Goal: Information Seeking & Learning: Understand process/instructions

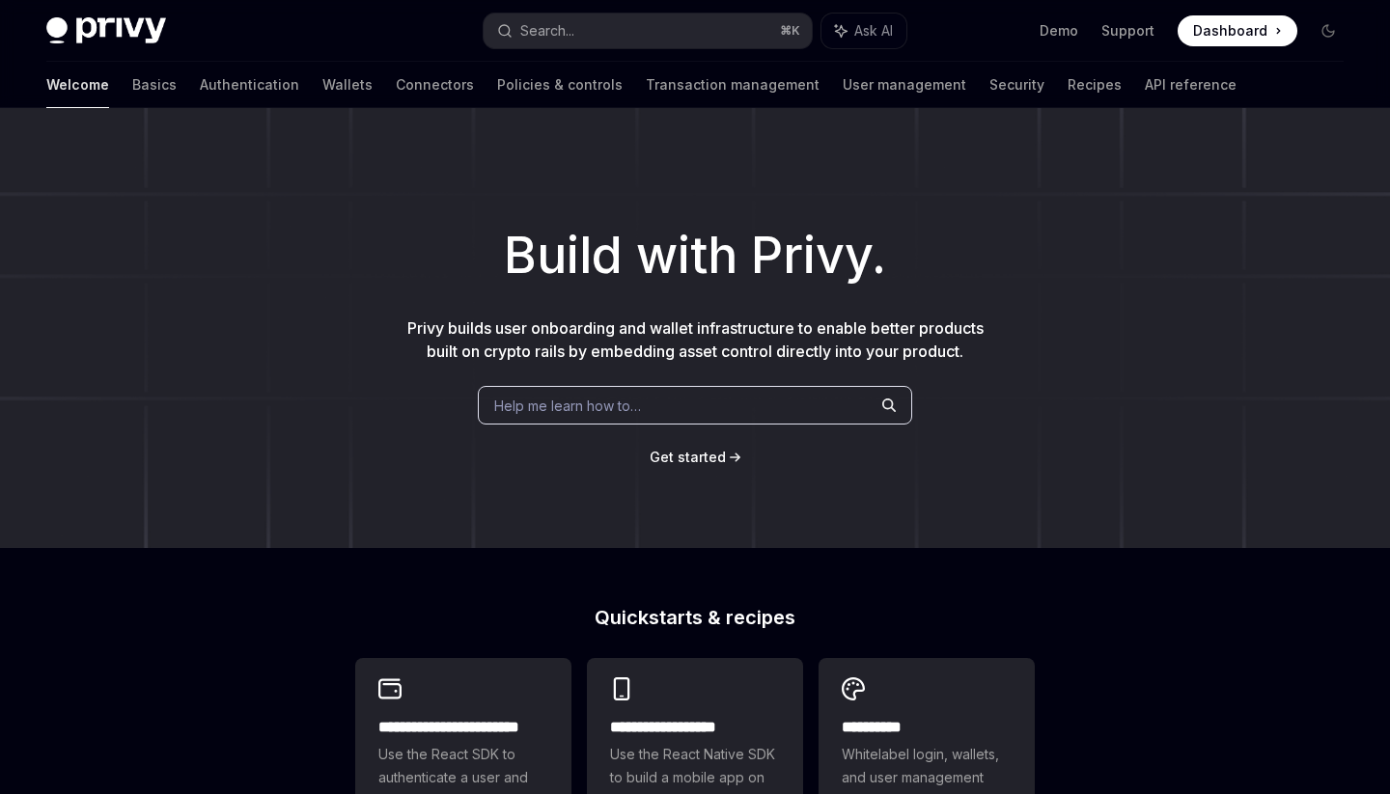
click at [589, 397] on span "Help me learn how to…" at bounding box center [567, 406] width 147 height 20
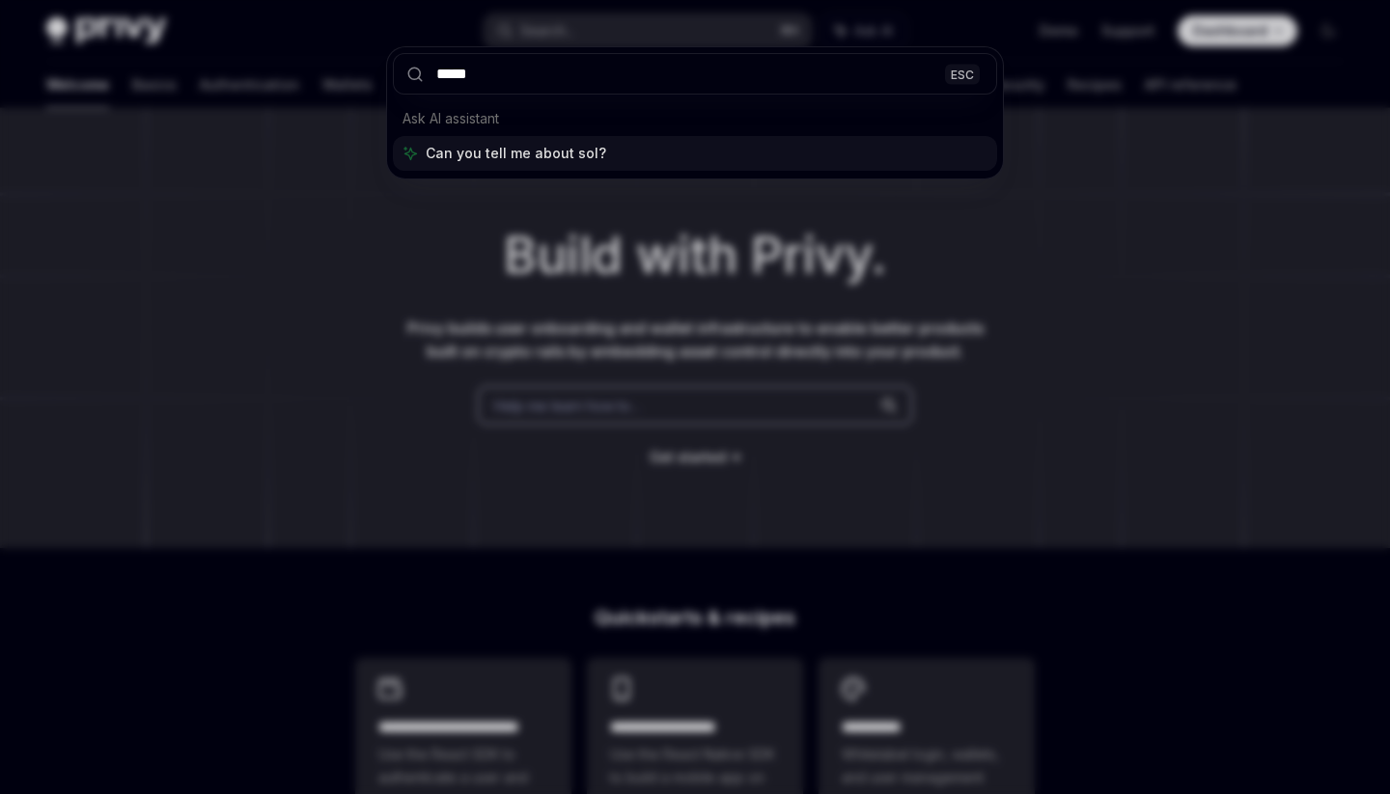
type input "******"
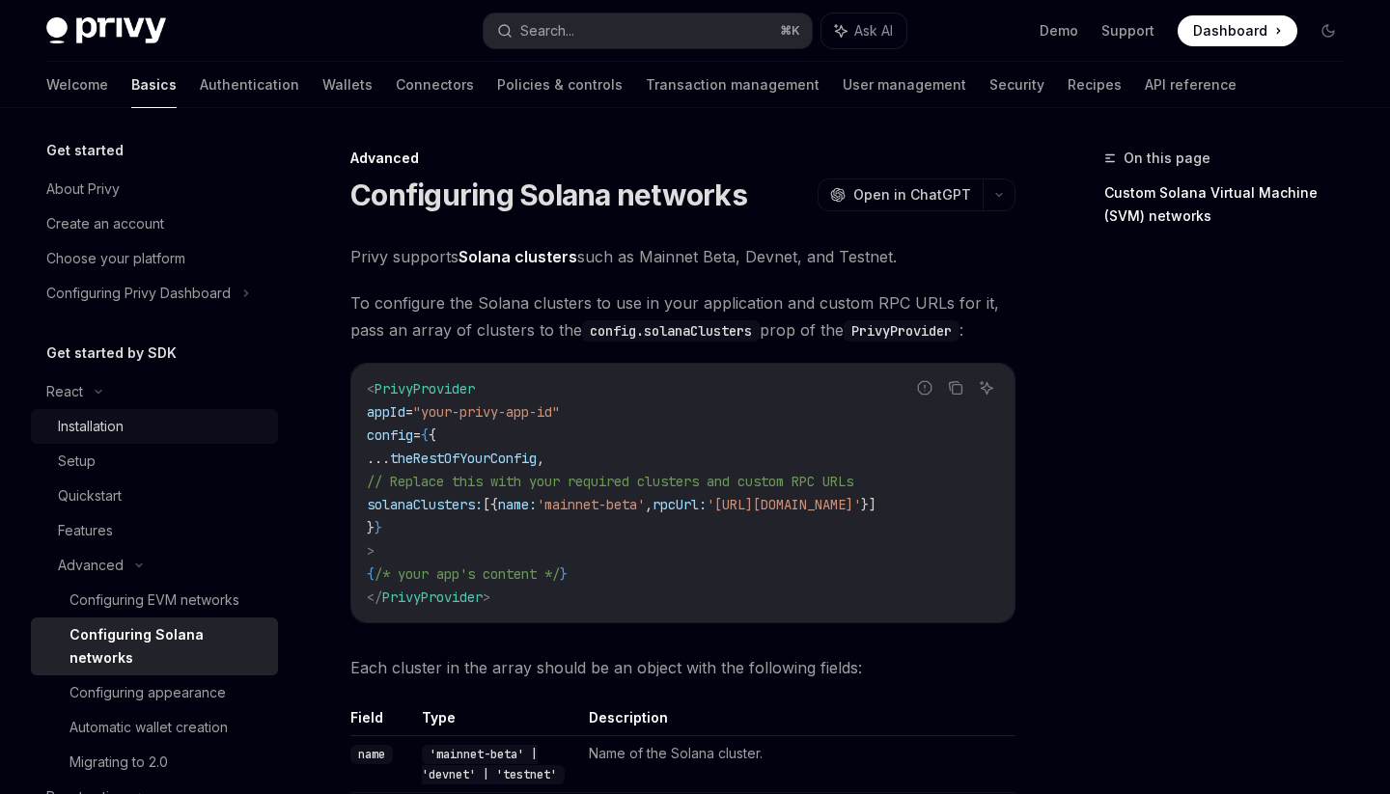
click at [141, 422] on div "Installation" at bounding box center [162, 426] width 209 height 23
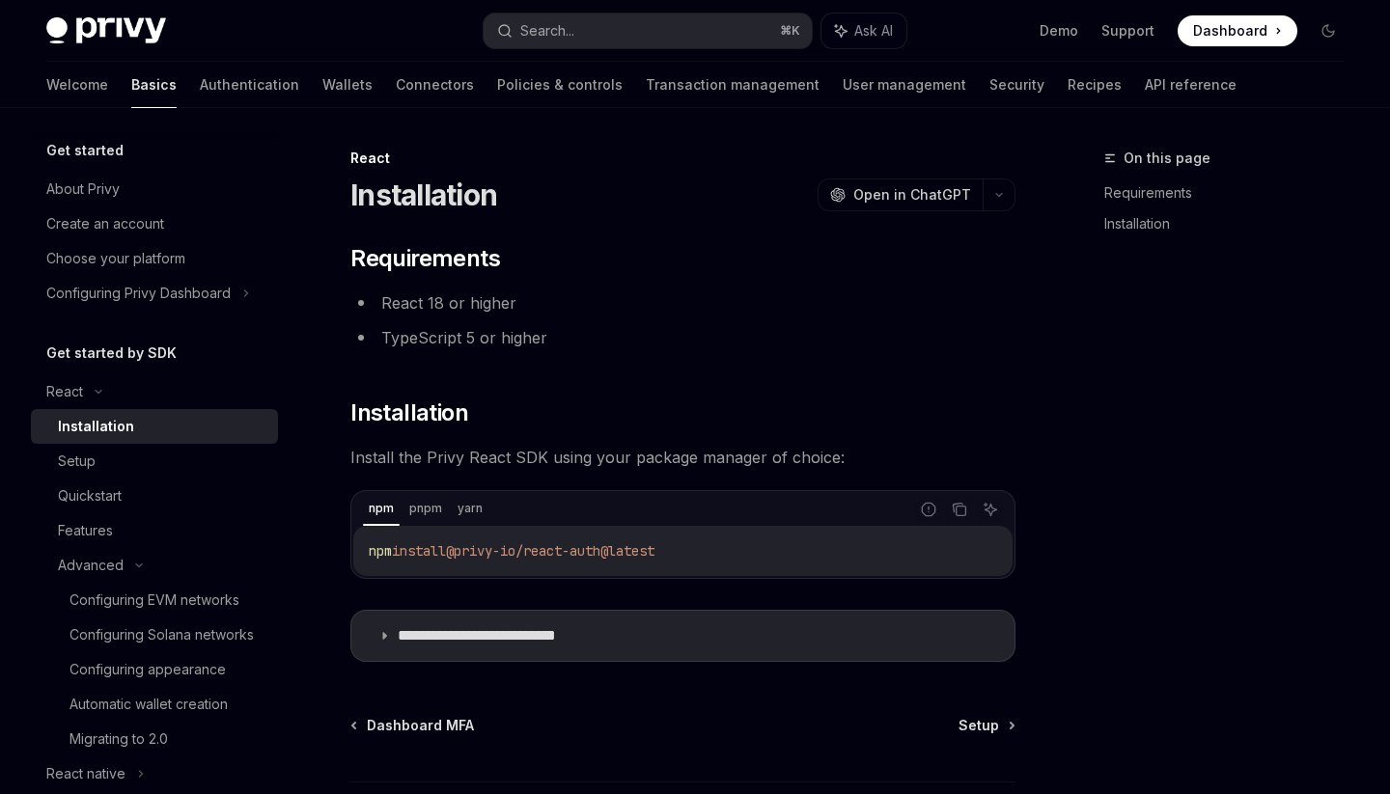
type textarea "*"
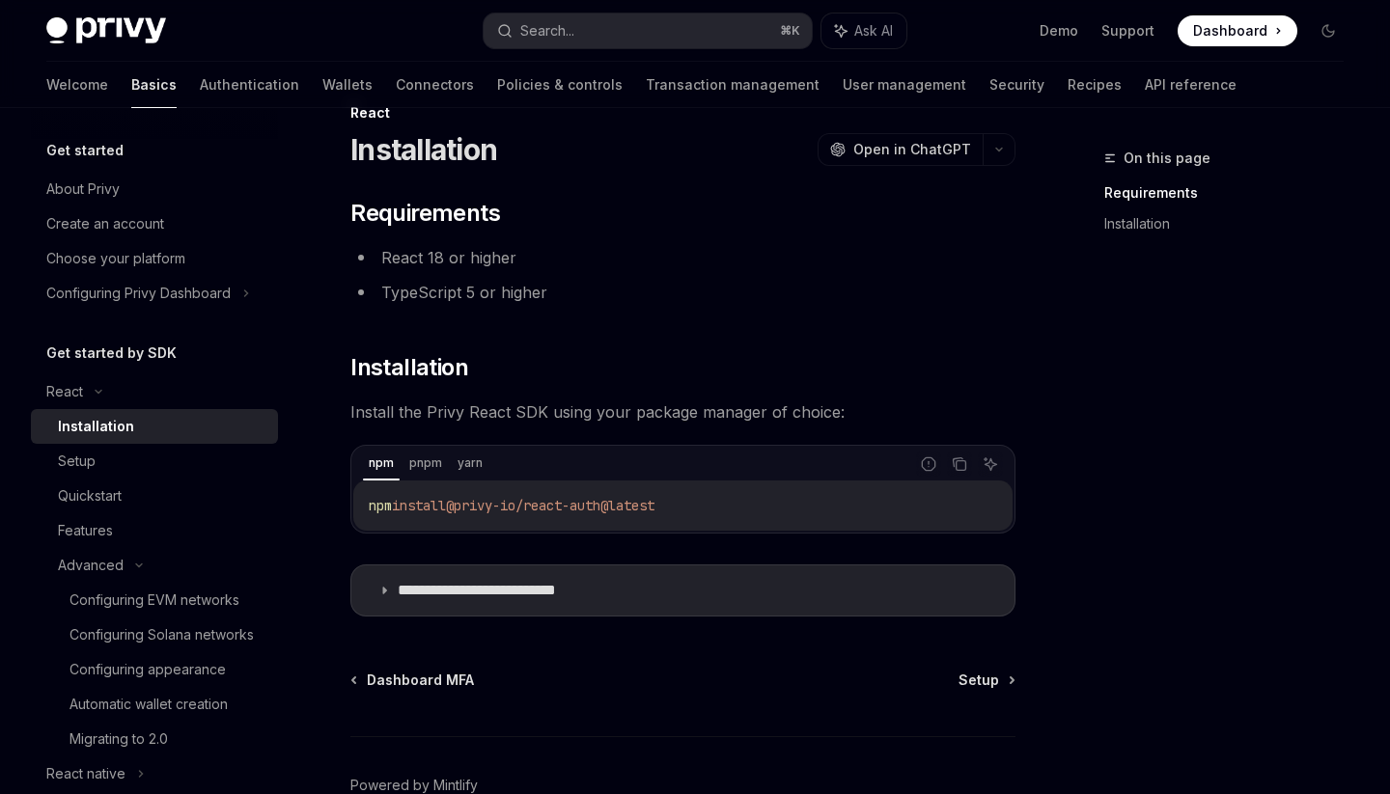
scroll to position [154, 0]
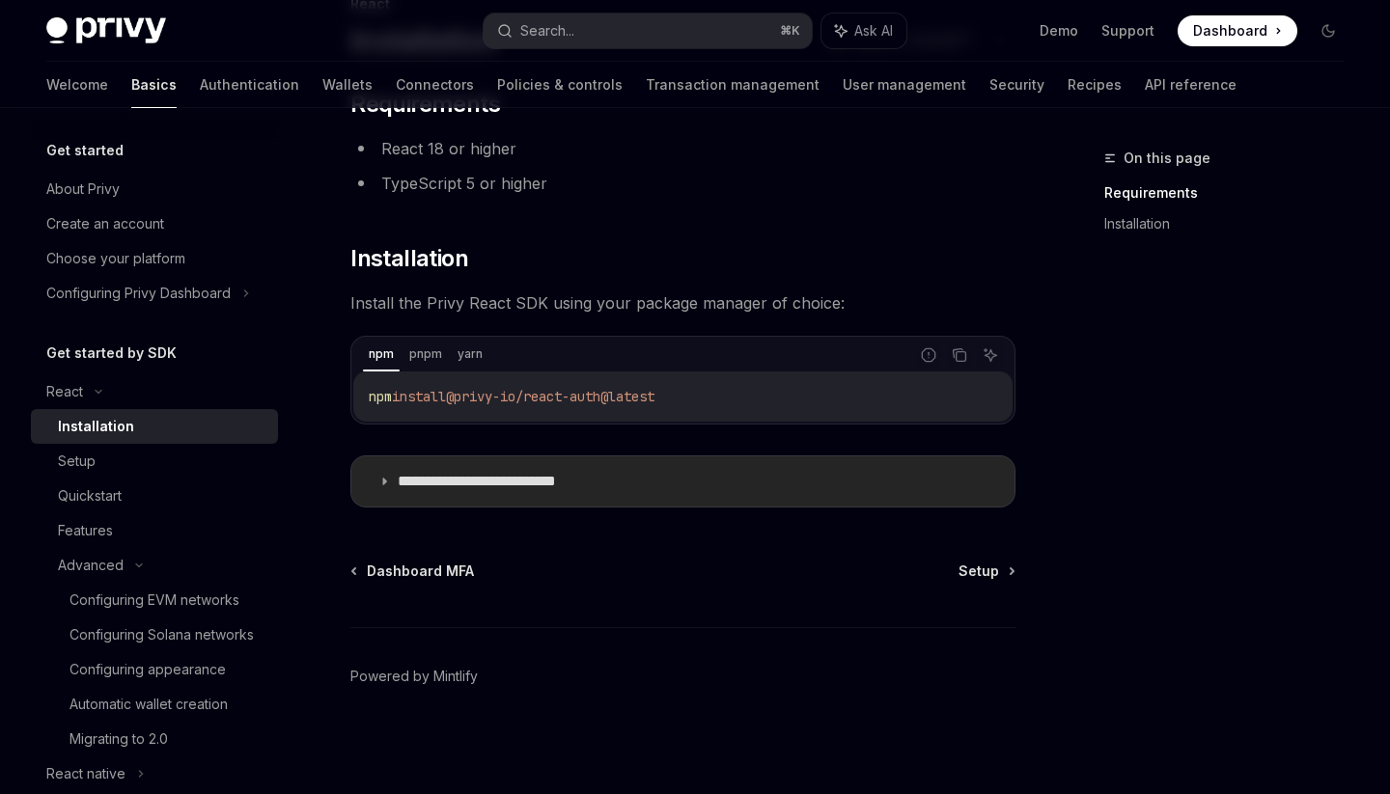
click at [597, 490] on p "**********" at bounding box center [507, 481] width 219 height 19
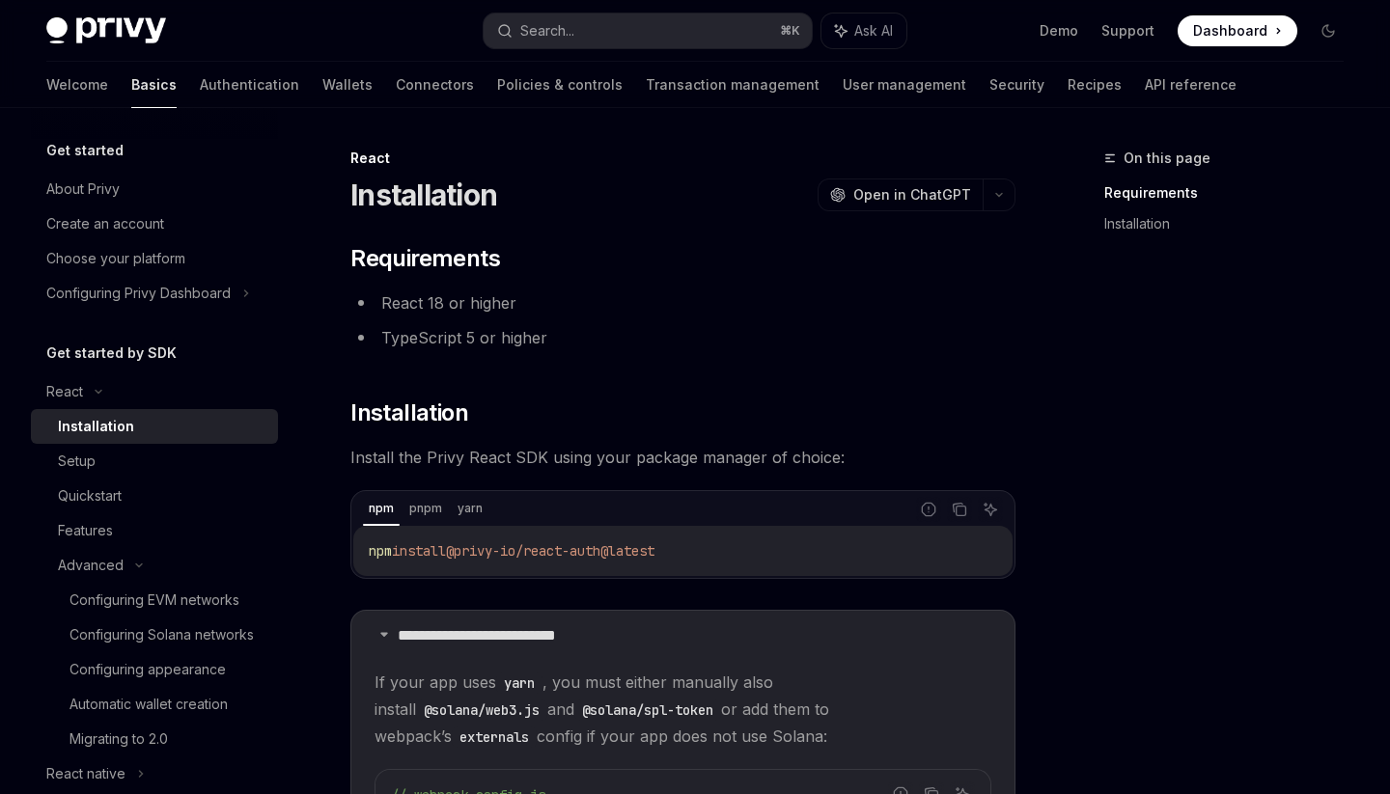
click at [1225, 36] on span "Dashboard" at bounding box center [1230, 30] width 74 height 19
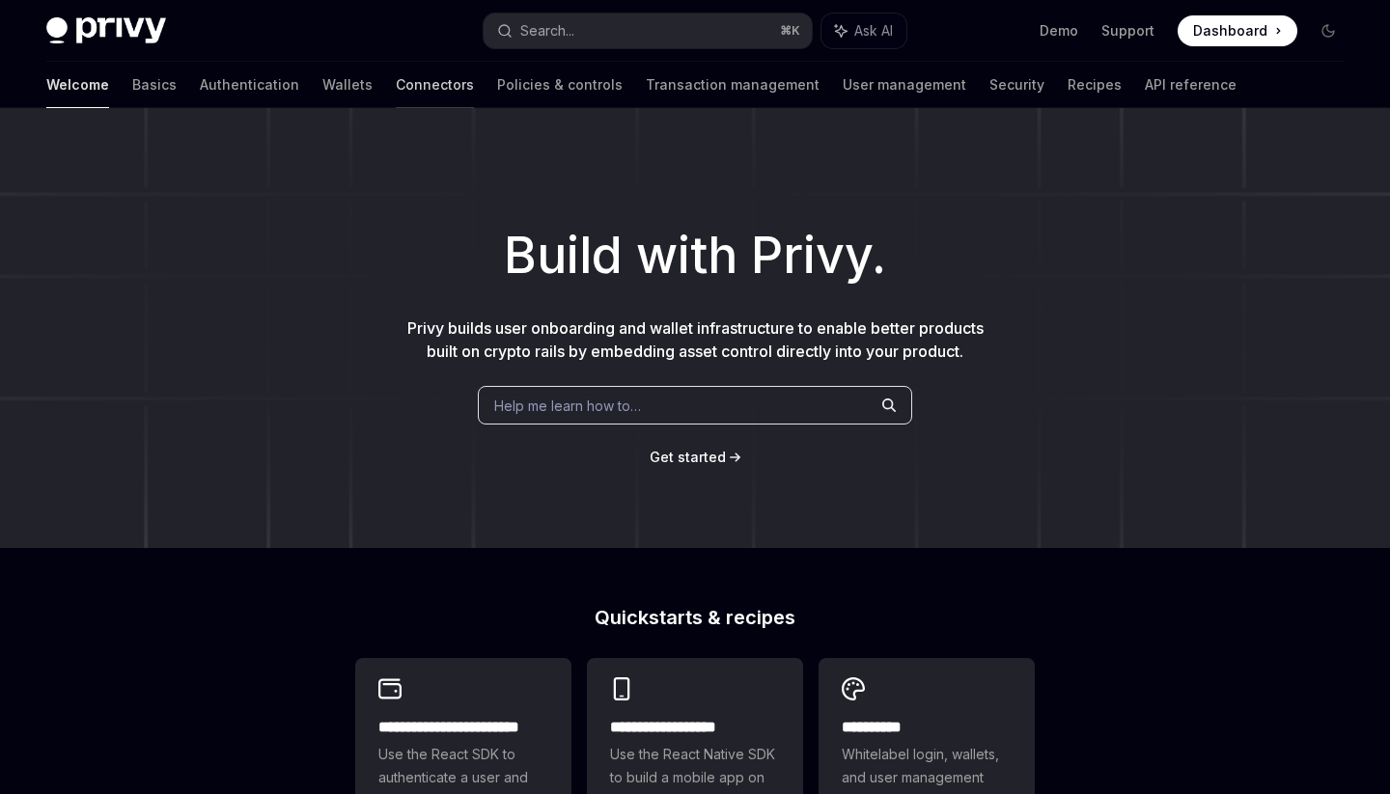
click at [396, 98] on link "Connectors" at bounding box center [435, 85] width 78 height 46
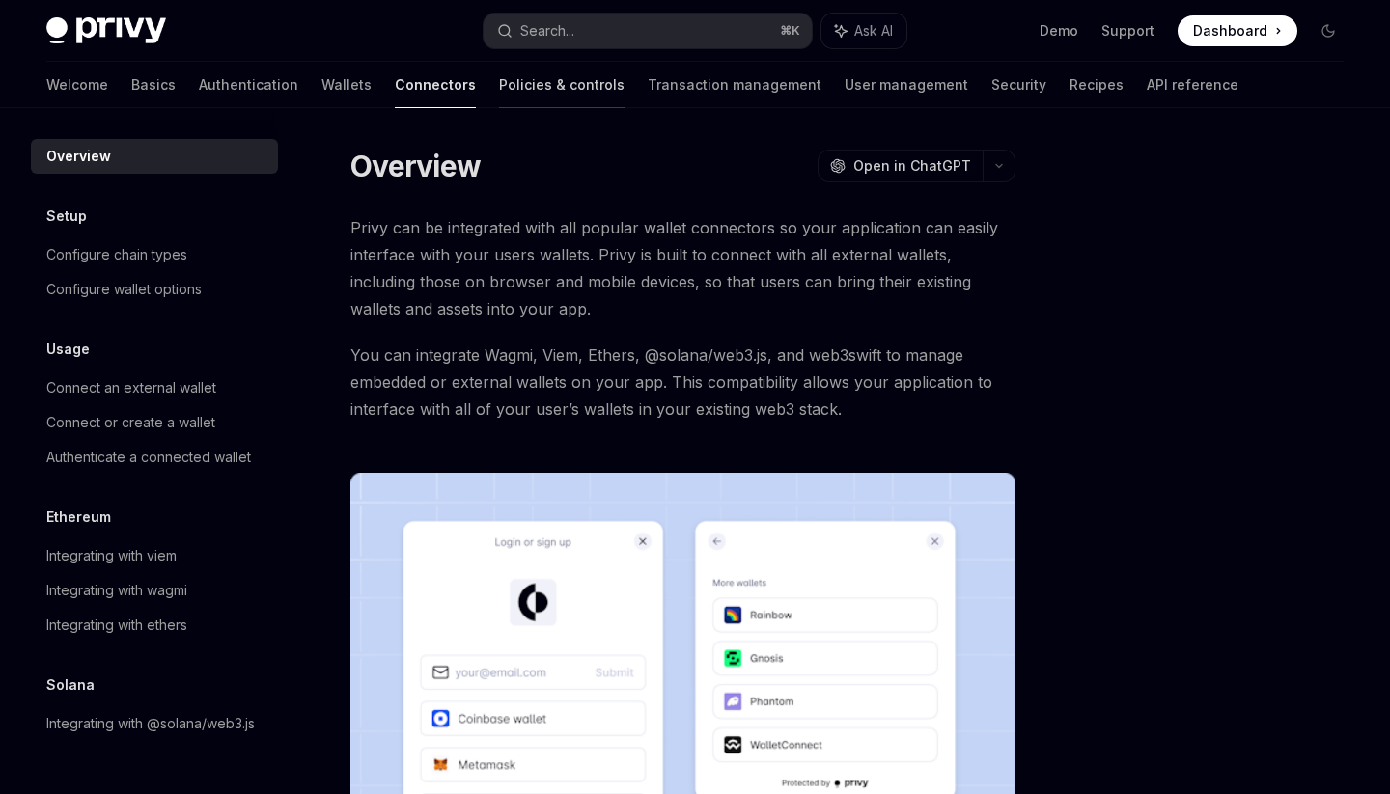
click at [499, 82] on link "Policies & controls" at bounding box center [561, 85] width 125 height 46
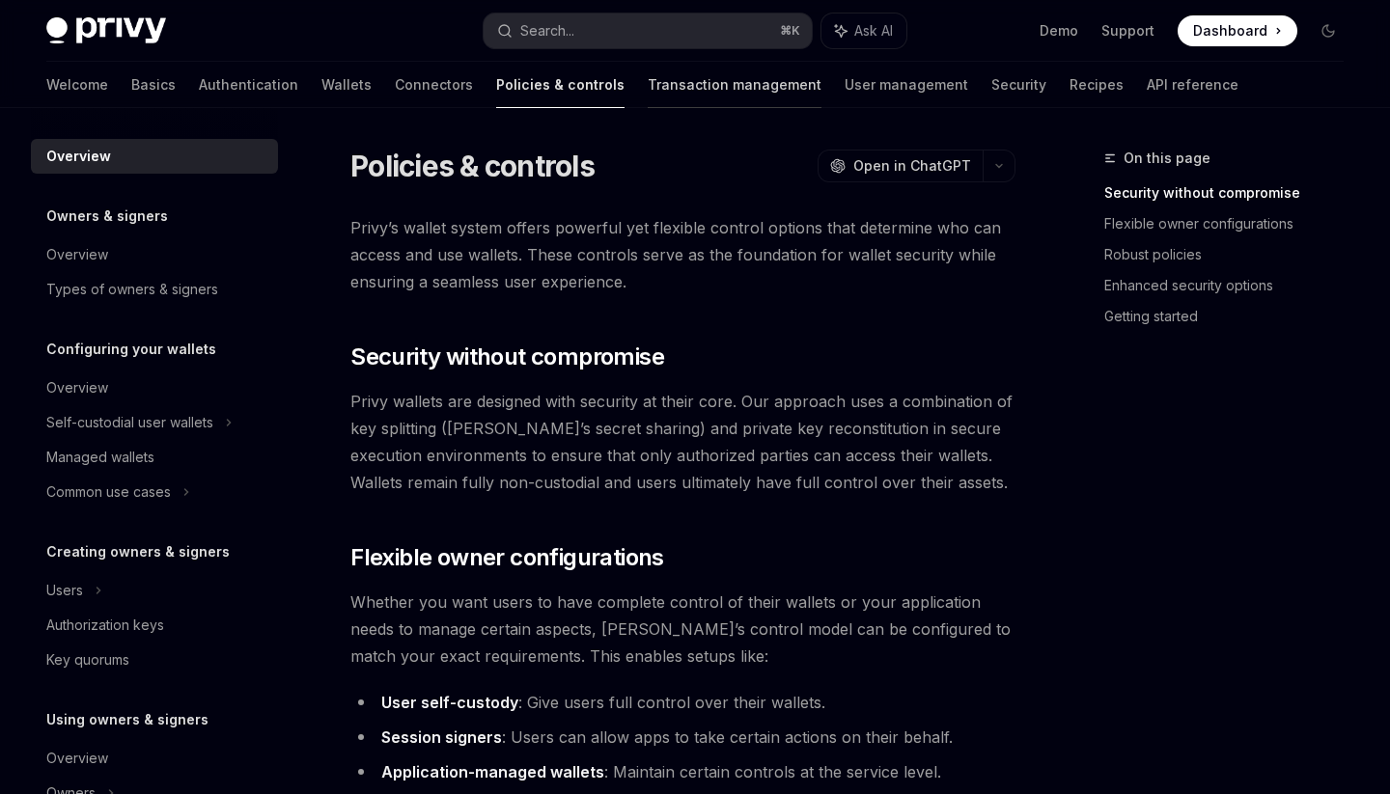
click at [648, 94] on link "Transaction management" at bounding box center [735, 85] width 174 height 46
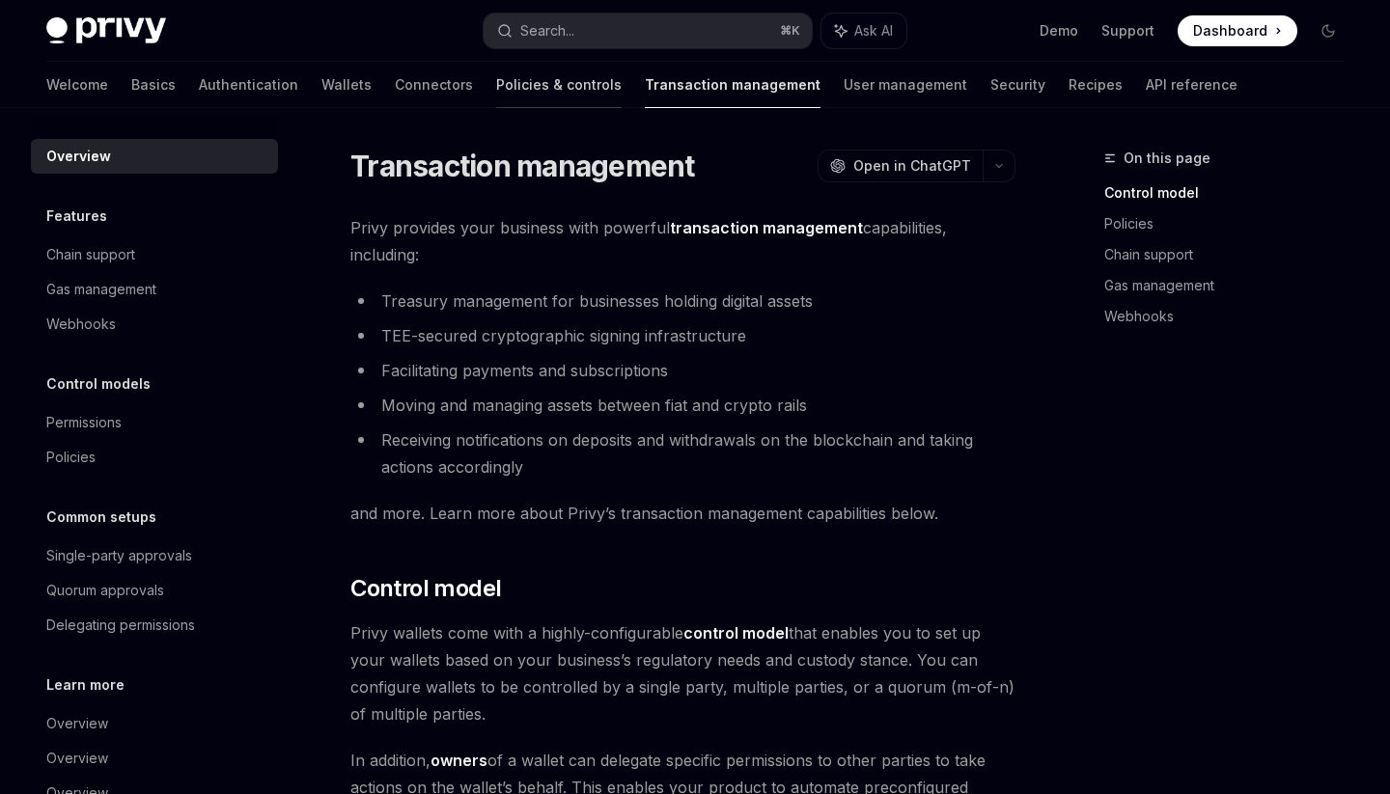
click at [496, 99] on link "Policies & controls" at bounding box center [558, 85] width 125 height 46
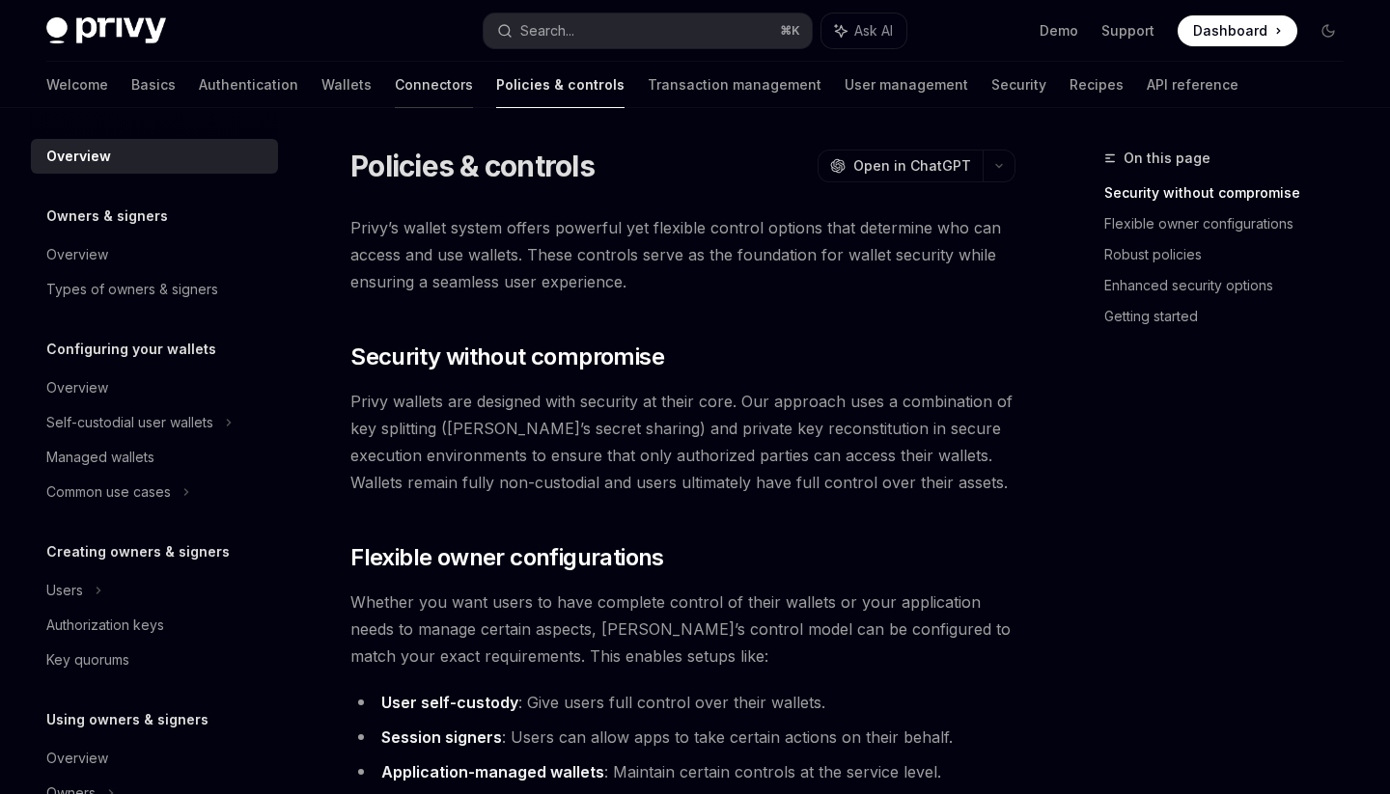
click at [395, 89] on link "Connectors" at bounding box center [434, 85] width 78 height 46
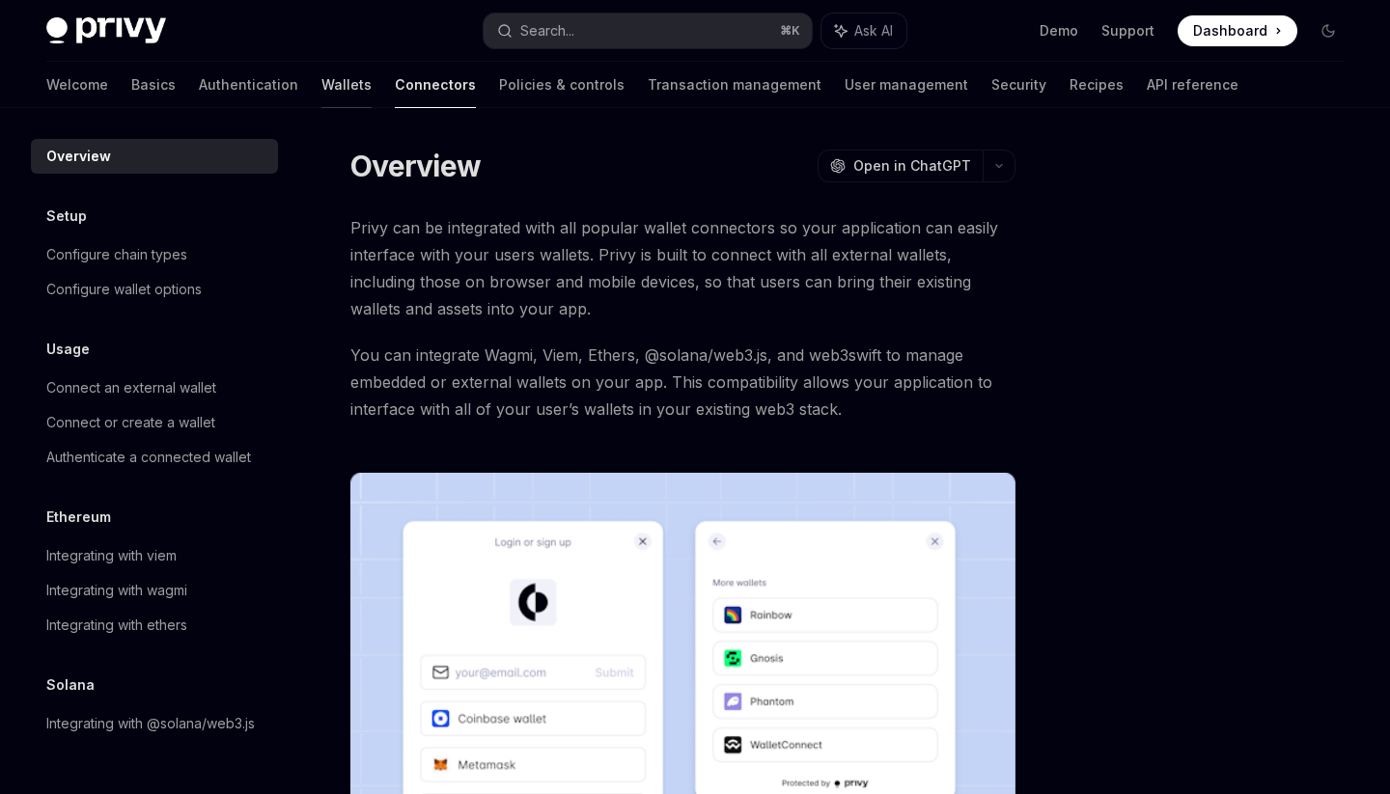
click at [321, 97] on link "Wallets" at bounding box center [346, 85] width 50 height 46
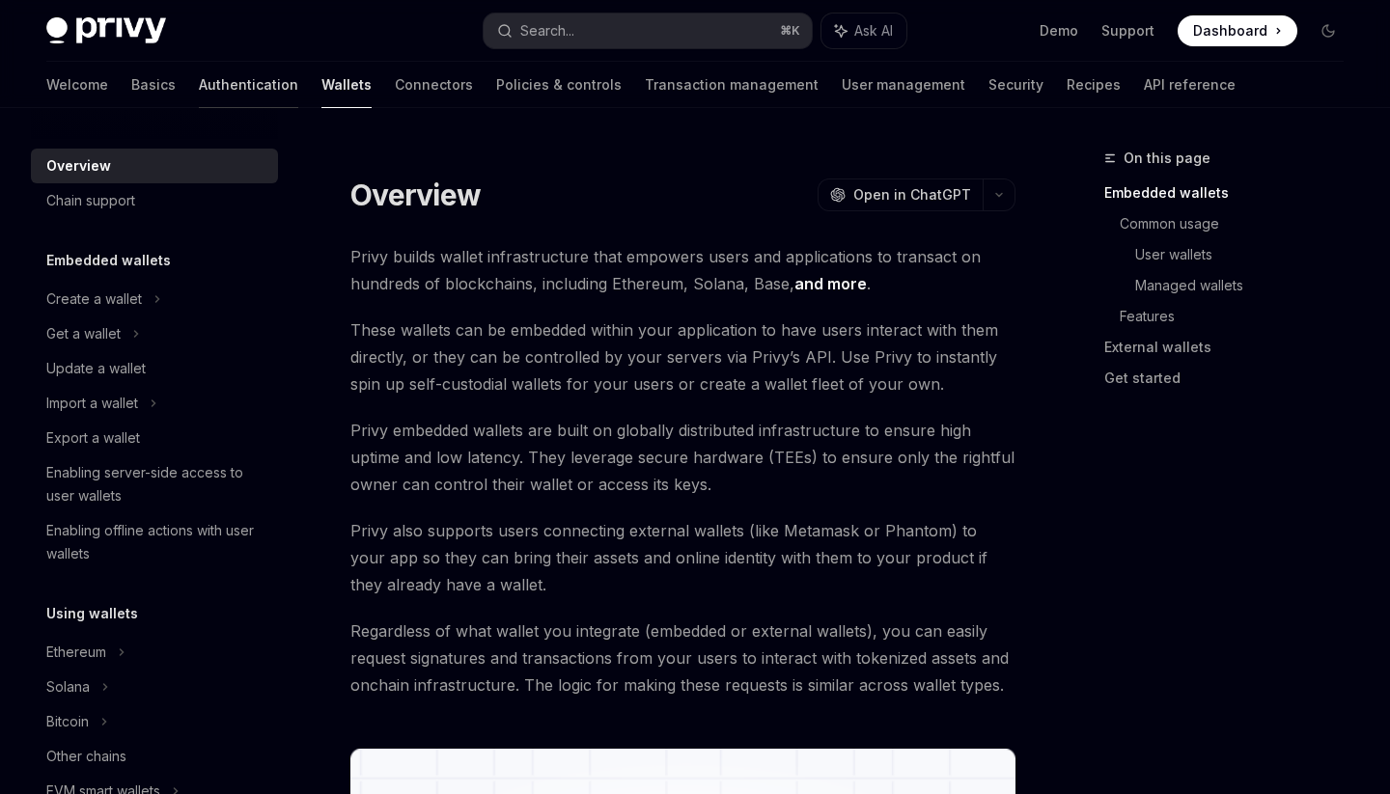
click at [199, 90] on link "Authentication" at bounding box center [248, 85] width 99 height 46
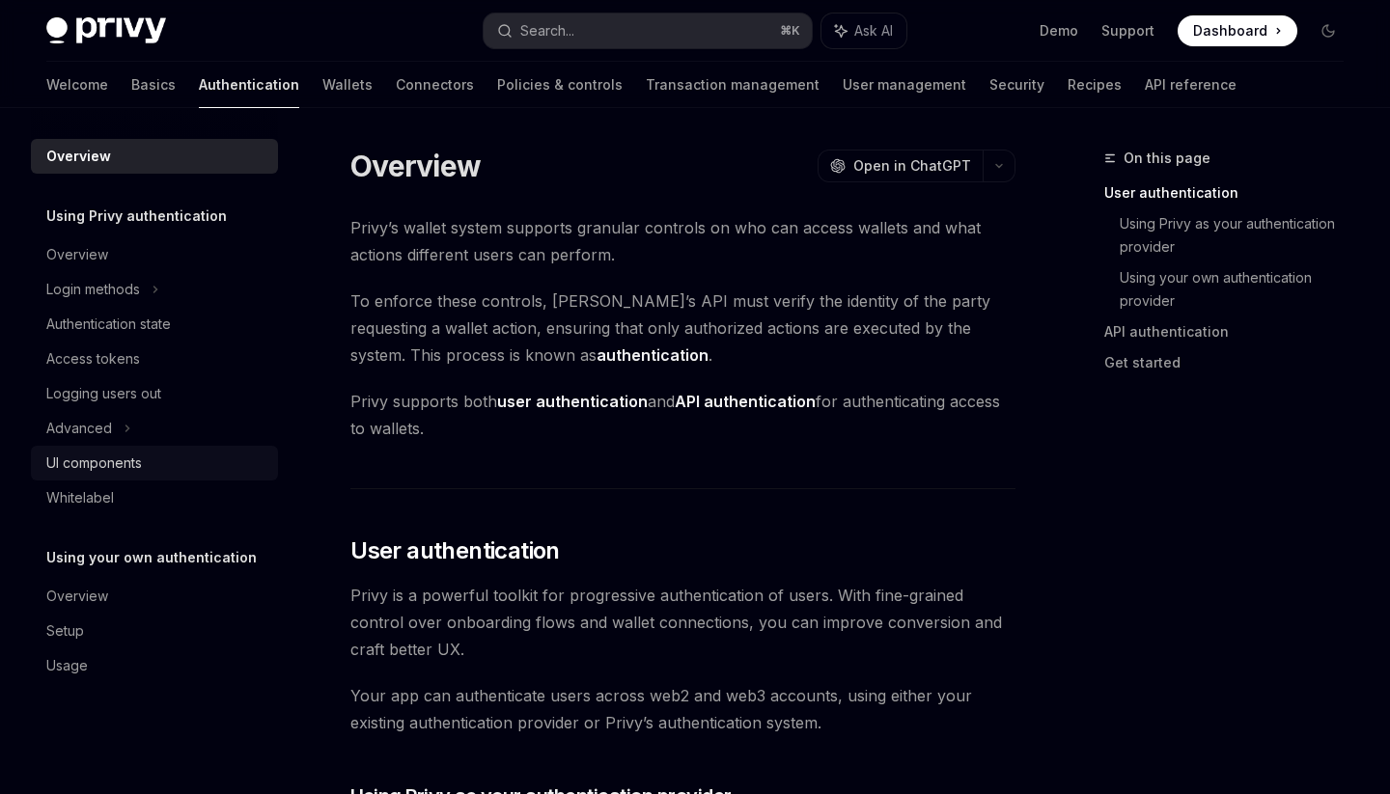
click at [112, 459] on div "UI components" at bounding box center [94, 463] width 96 height 23
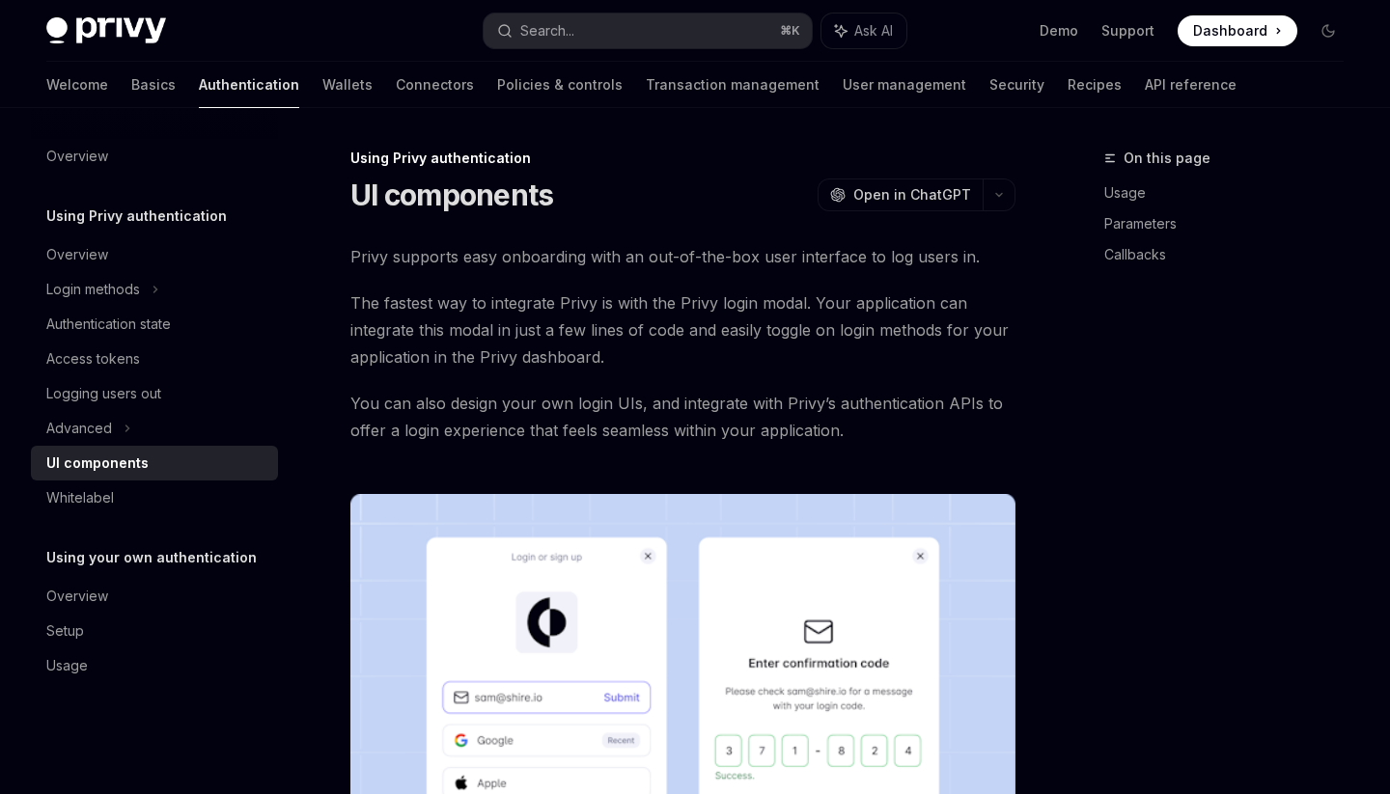
type textarea "*"
click at [114, 430] on div "Advanced" at bounding box center [154, 428] width 247 height 35
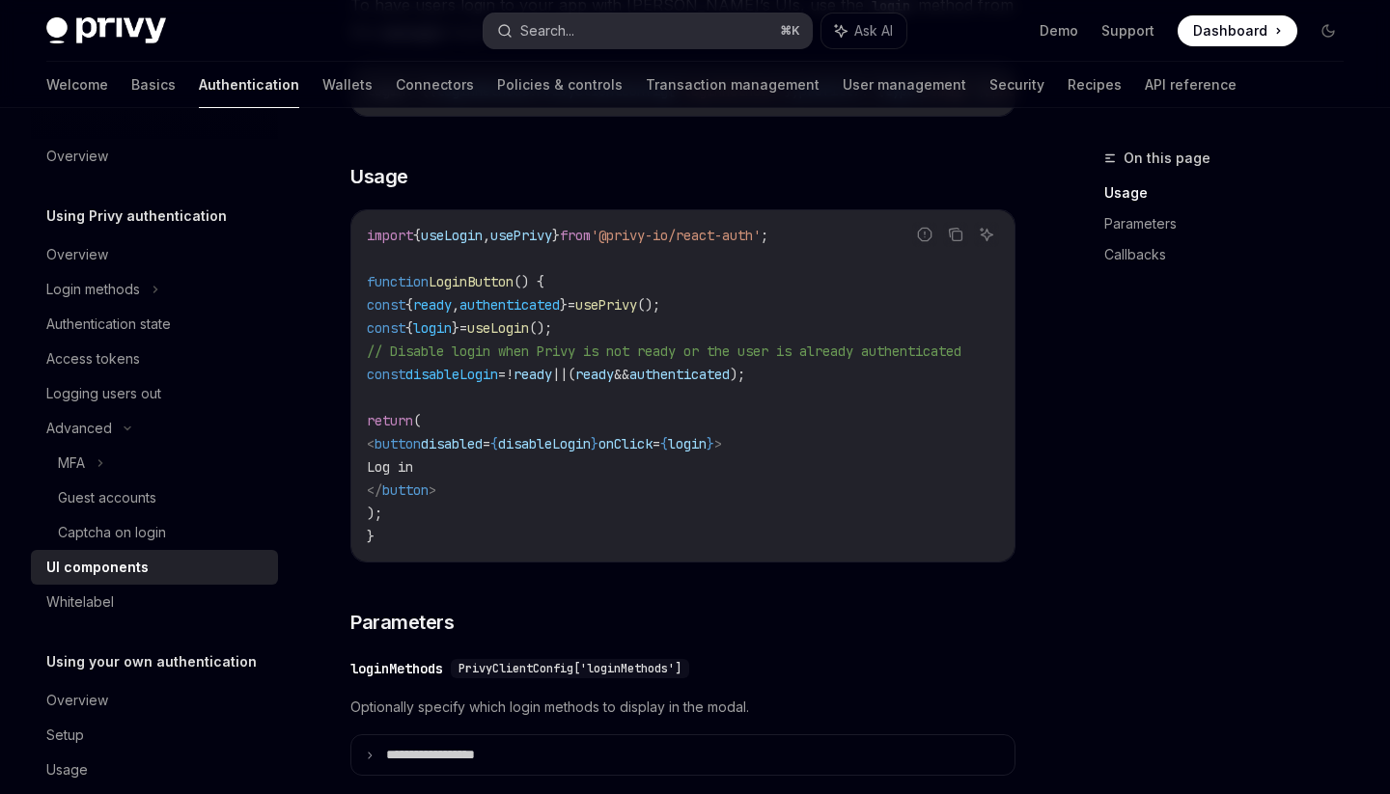
click at [619, 40] on button "Search... ⌘ K" at bounding box center [647, 31] width 327 height 35
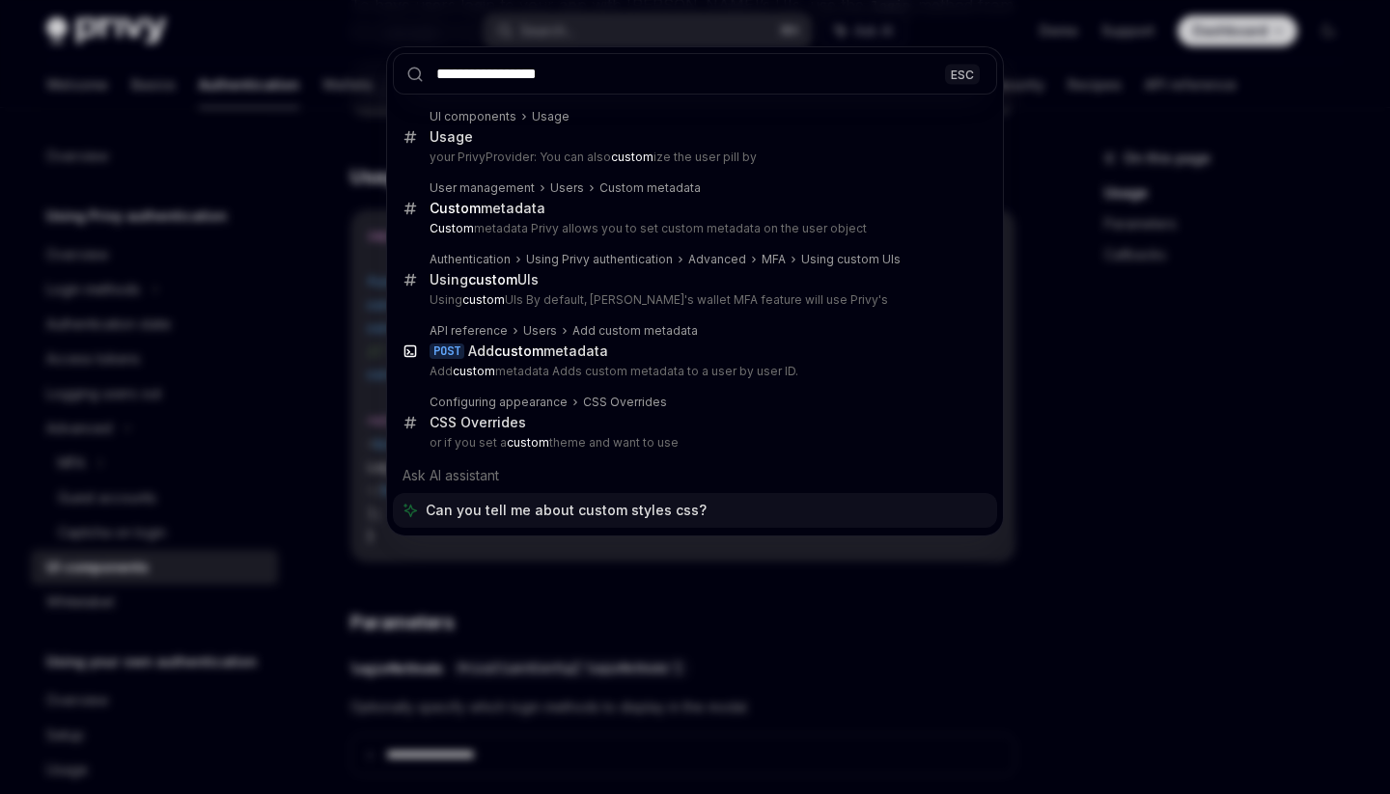
type input "**********"
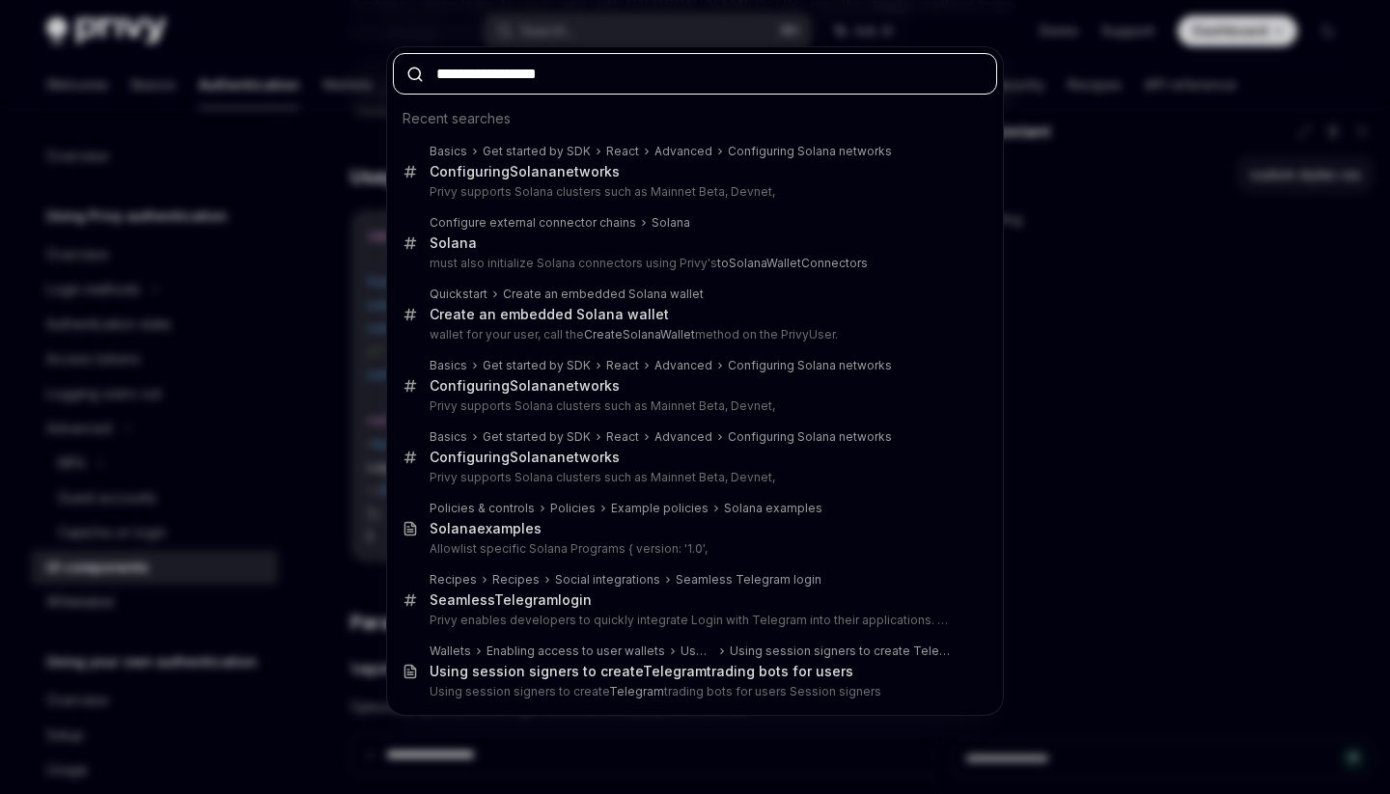
type textarea "*"
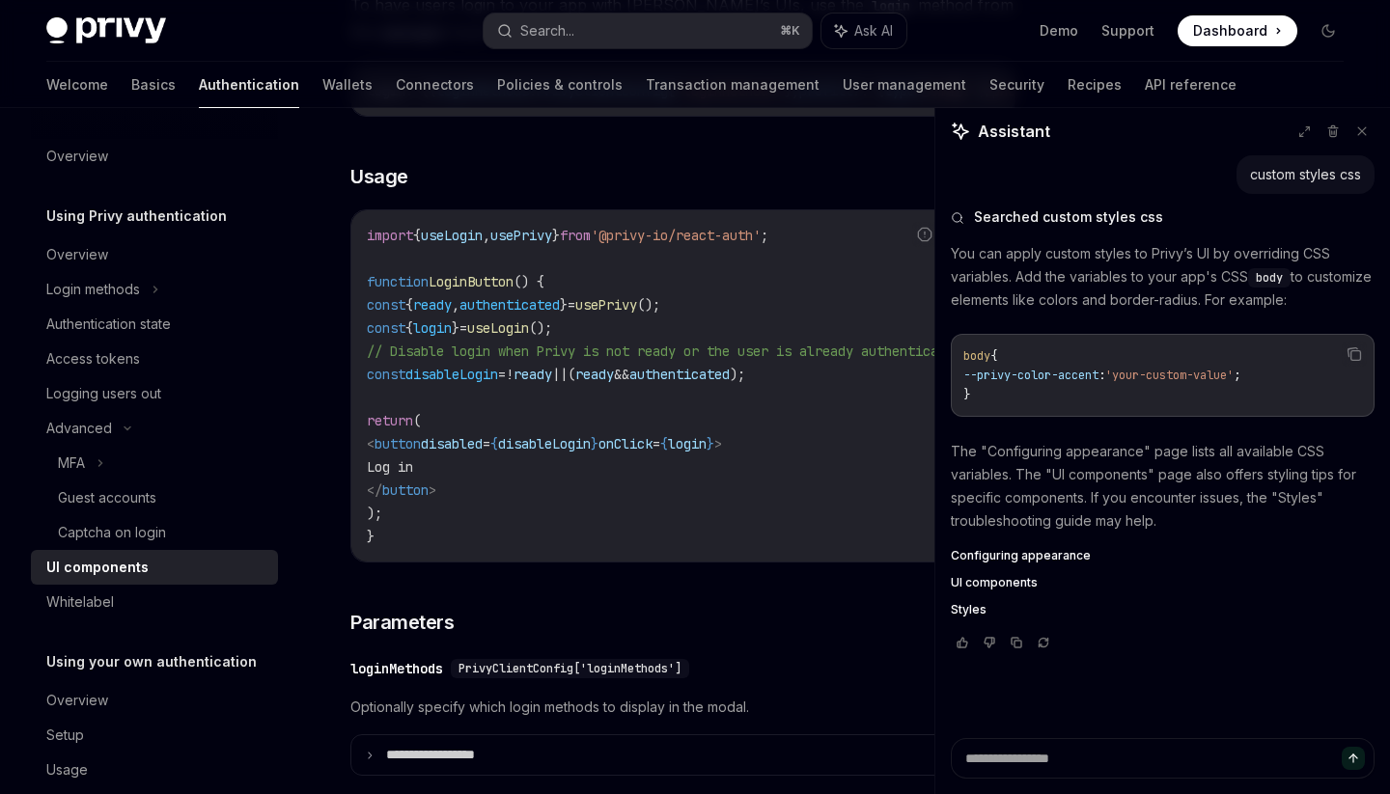
click at [1059, 555] on span "Configuring appearance" at bounding box center [1021, 555] width 140 height 15
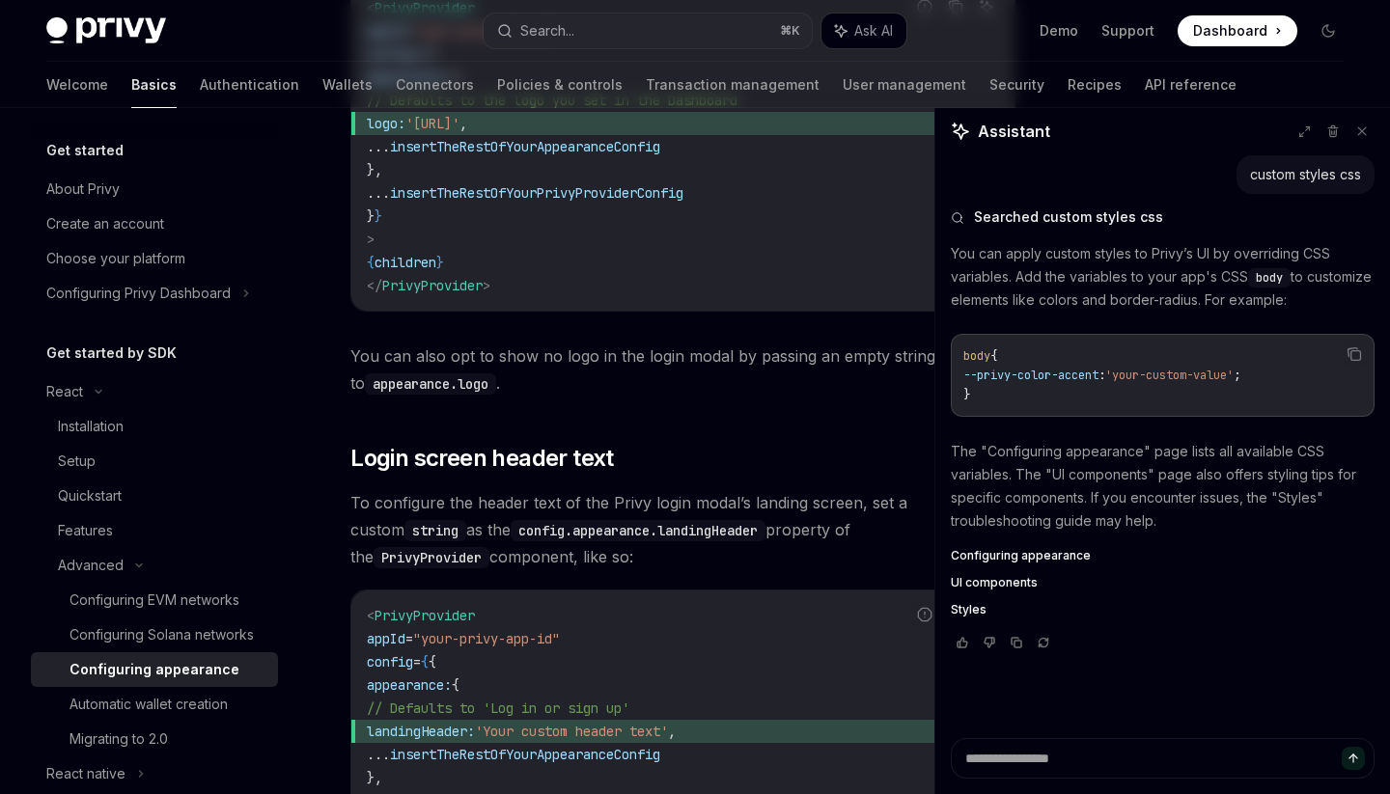
type textarea "*"
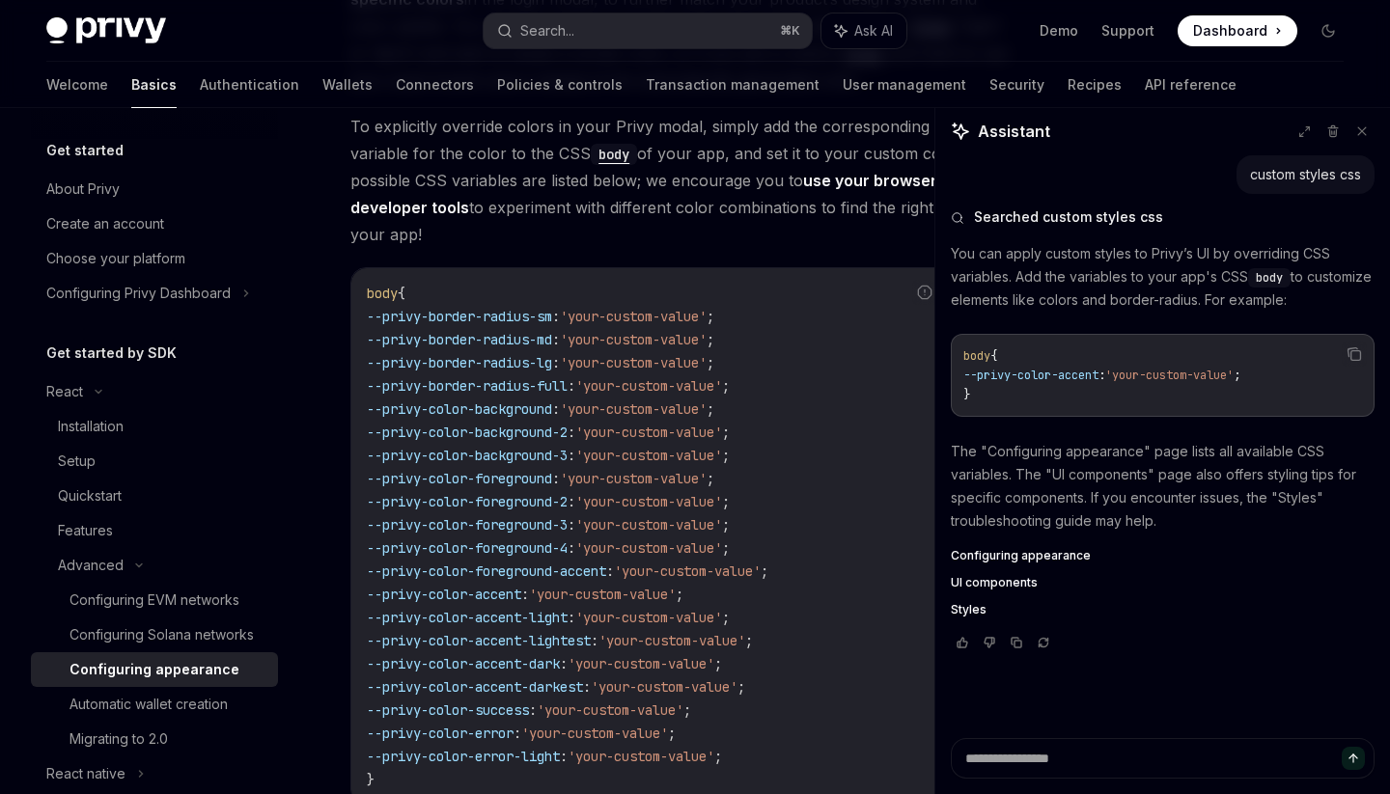
scroll to position [4902, 0]
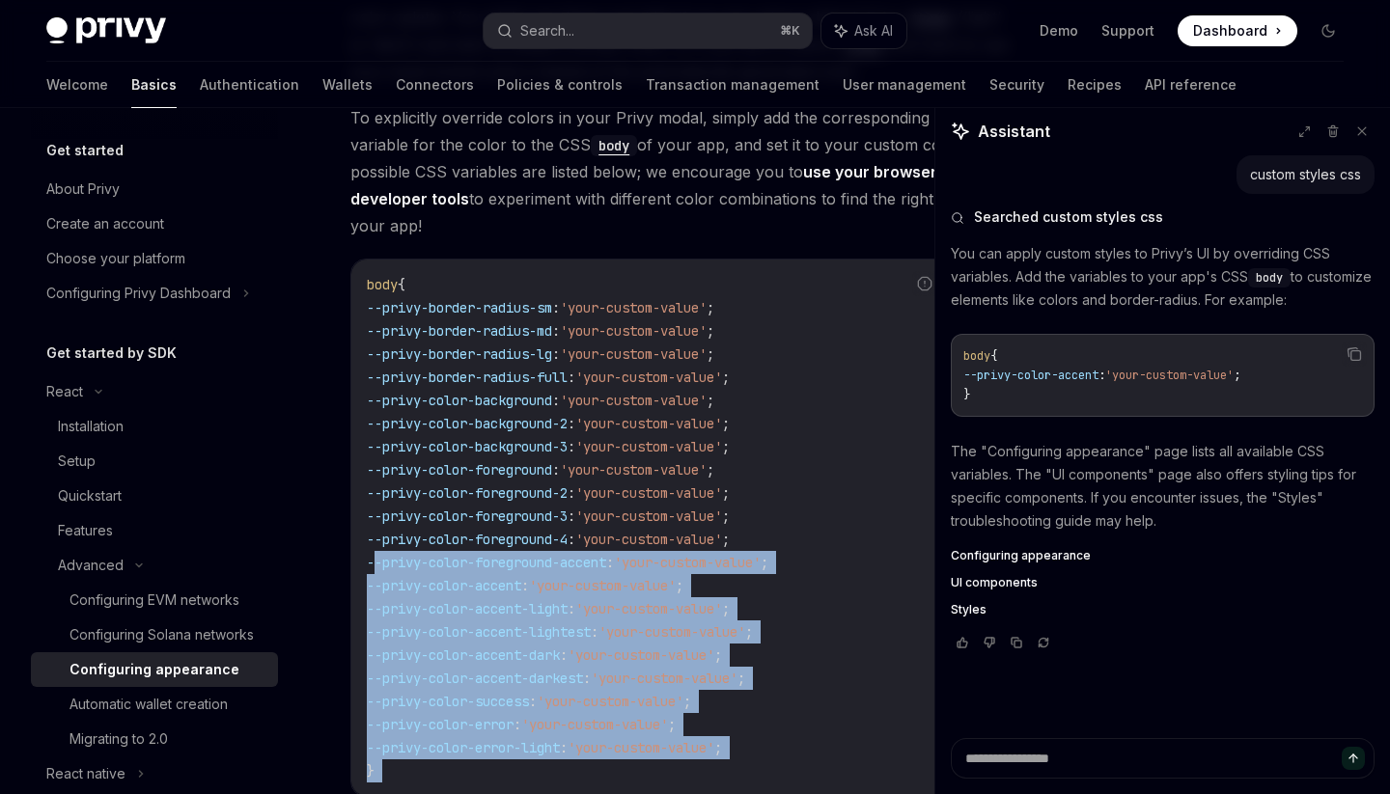
drag, startPoint x: 494, startPoint y: 676, endPoint x: 378, endPoint y: 431, distance: 271.2
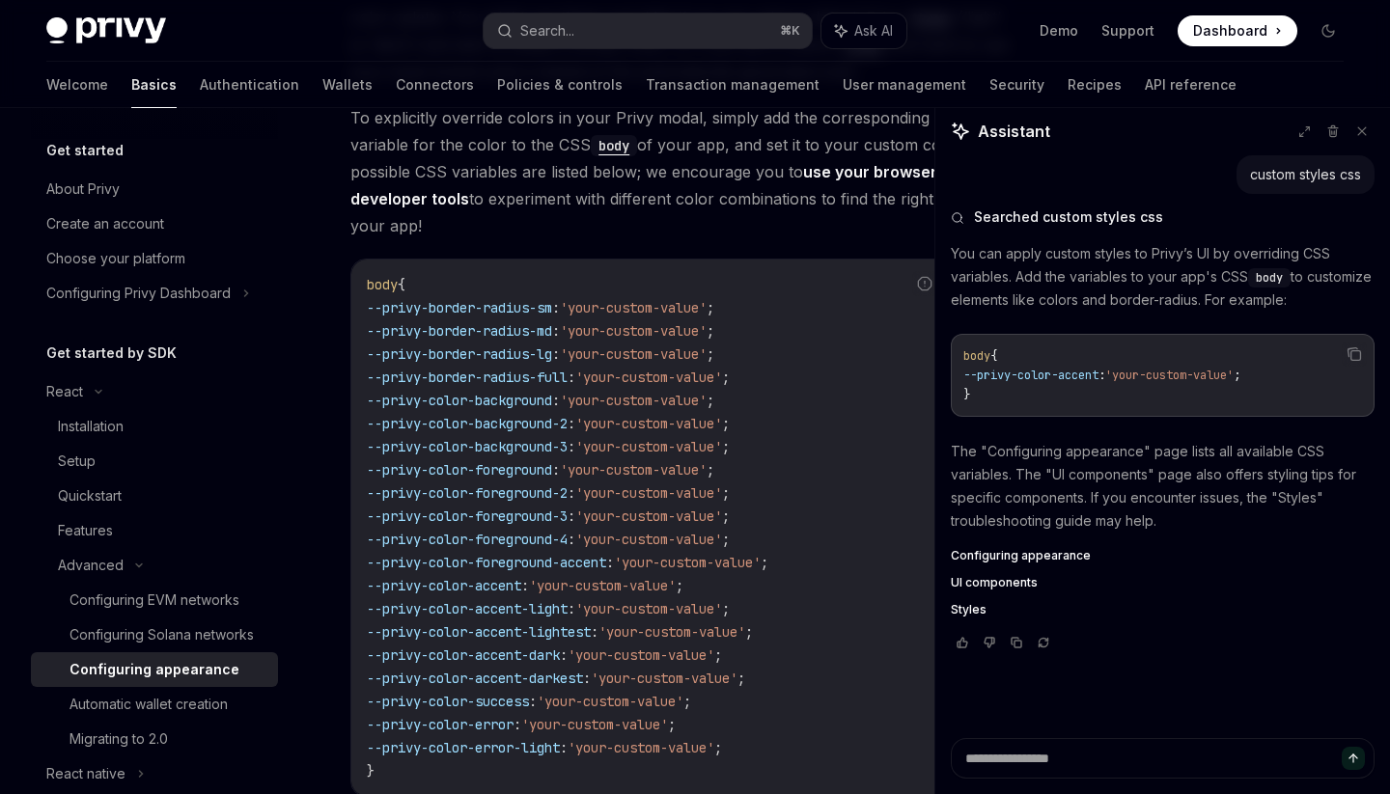
click at [416, 400] on code "body { --privy-border-radius-sm : 'your-custom-value' ; --privy-border-radius-m…" at bounding box center [683, 528] width 632 height 510
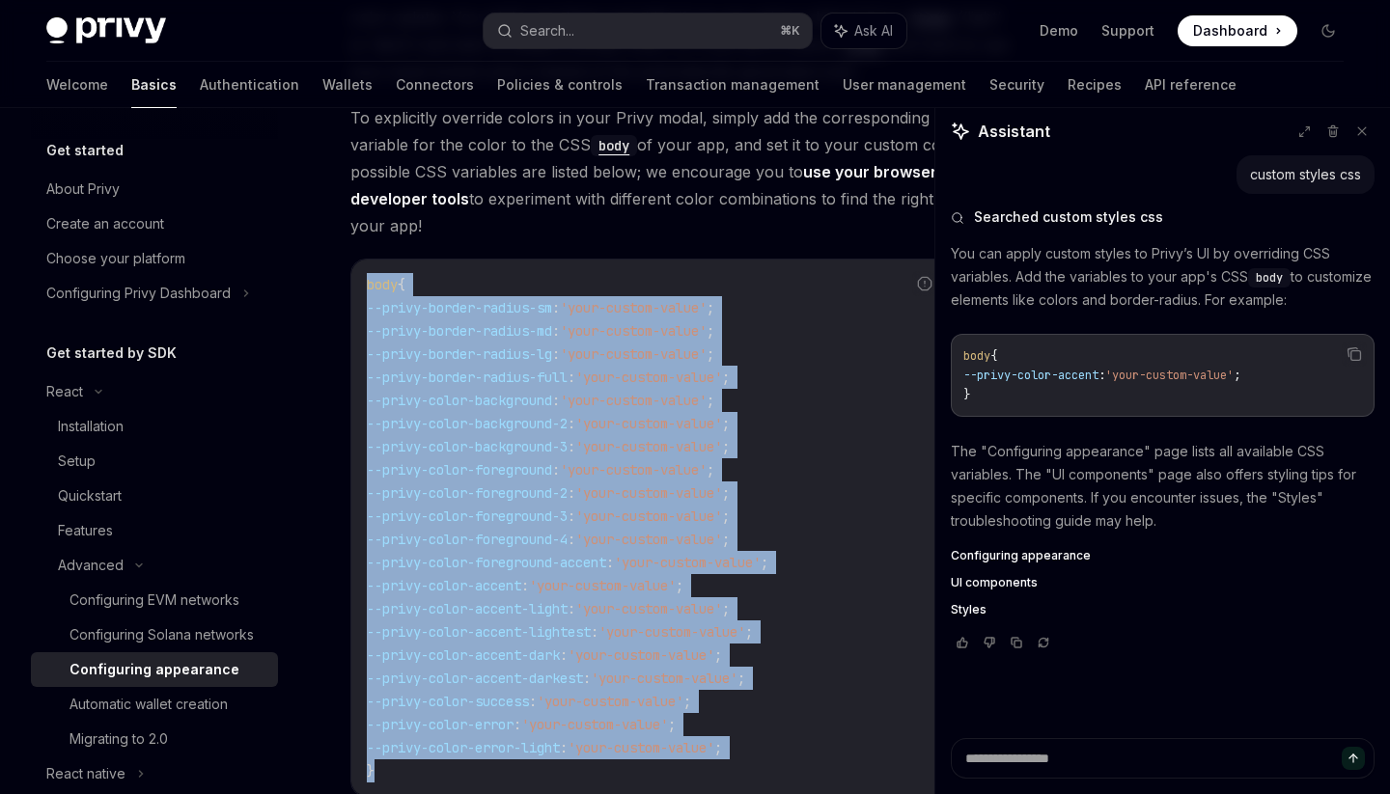
drag, startPoint x: 361, startPoint y: 159, endPoint x: 595, endPoint y: 649, distance: 542.3
click at [595, 649] on div "body { --privy-border-radius-sm : 'your-custom-value' ; --privy-border-radius-m…" at bounding box center [682, 528] width 663 height 537
copy code "body { --privy-border-radius-sm : 'your-custom-value' ; --privy-border-radius-m…"
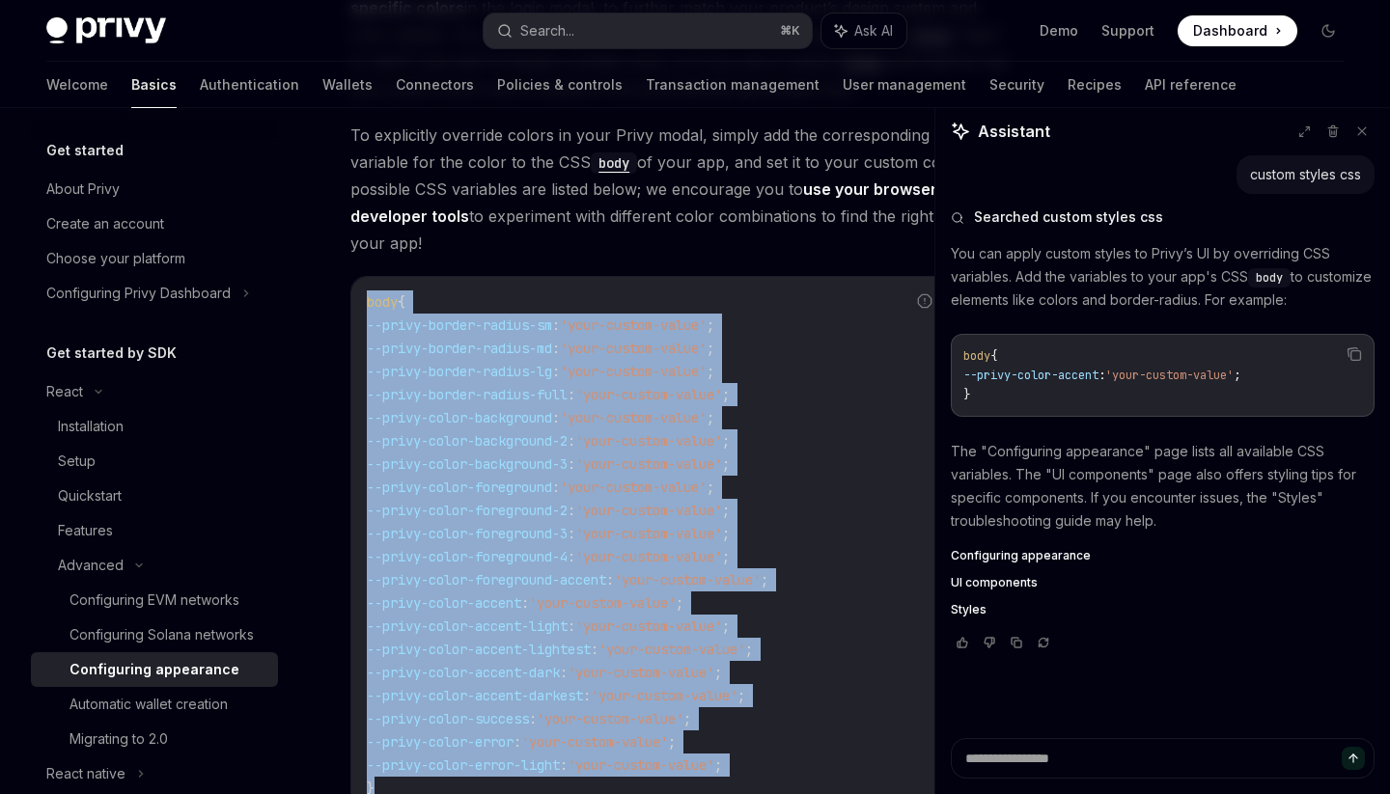
scroll to position [4889, 0]
